Goal: Task Accomplishment & Management: Manage account settings

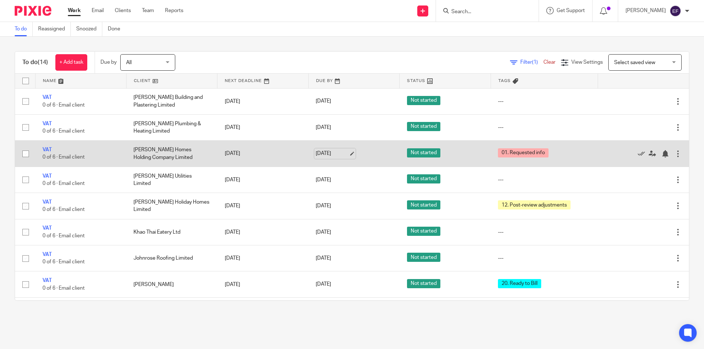
scroll to position [37, 0]
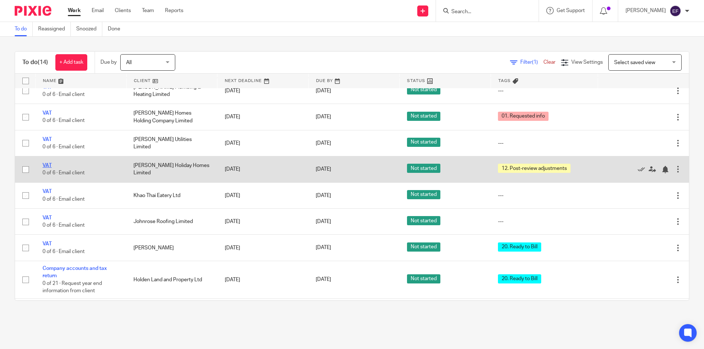
click at [44, 166] on link "VAT" at bounding box center [47, 165] width 9 height 5
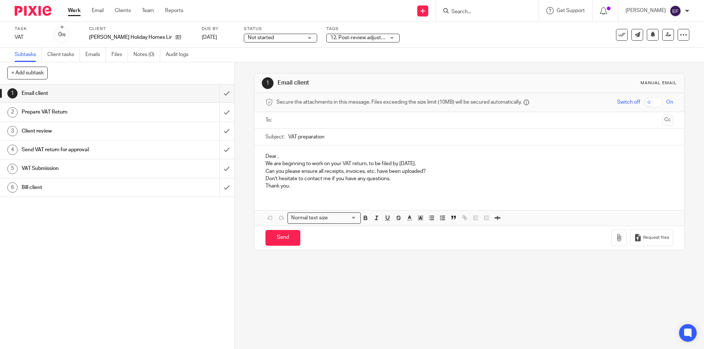
click at [333, 35] on span "12. Post-review adjustments" at bounding box center [362, 37] width 65 height 5
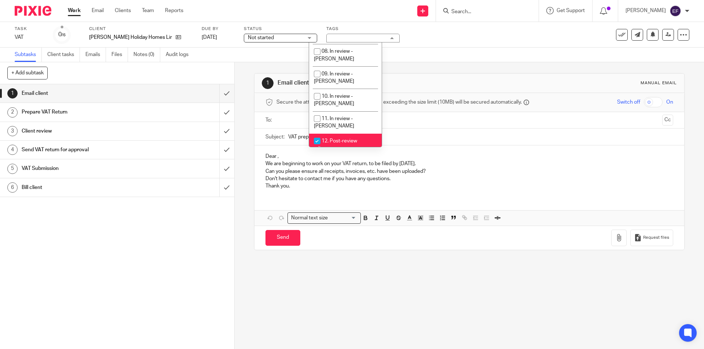
scroll to position [147, 0]
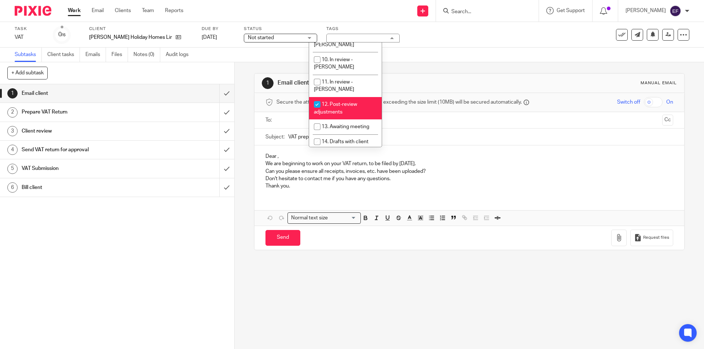
click at [342, 102] on span "12. Post-review adjustments" at bounding box center [335, 108] width 43 height 13
checkbox input "false"
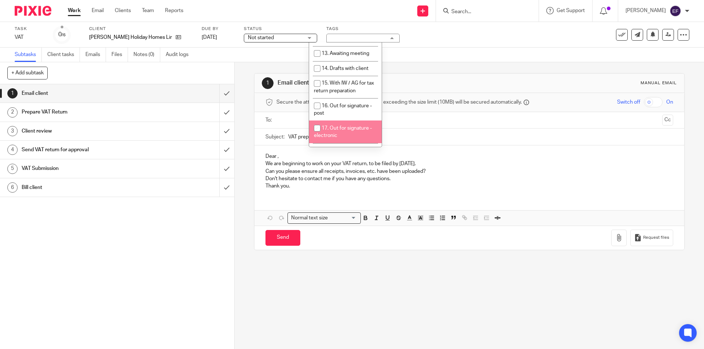
click at [343, 126] on span "17. Out for signature - electronic" at bounding box center [343, 132] width 58 height 13
checkbox input "true"
